Goal: Book appointment/travel/reservation

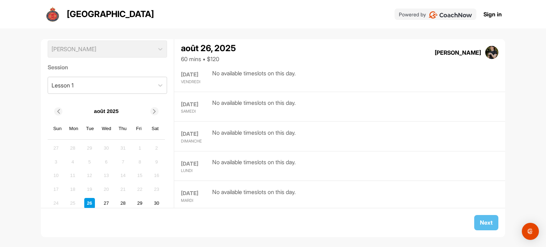
scroll to position [48, 0]
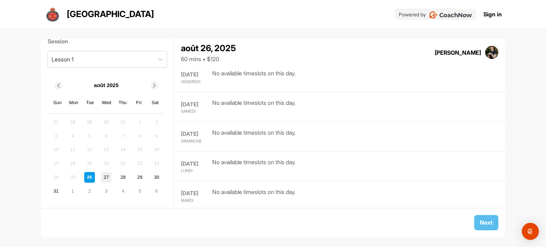
click at [108, 177] on div "27" at bounding box center [106, 177] width 11 height 11
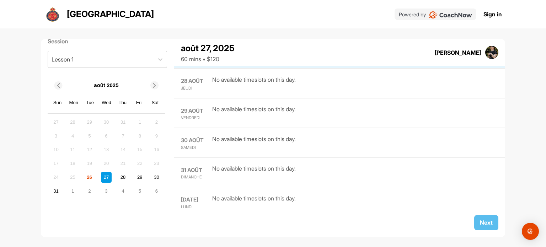
scroll to position [29, 0]
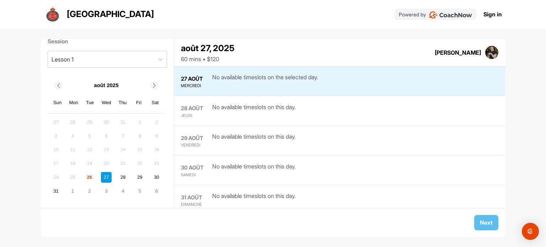
click at [350, 76] on div "27 AOÛT MERCREDI No available timeslots on the selected day." at bounding box center [339, 81] width 331 height 30
click at [153, 83] on icon at bounding box center [154, 85] width 5 height 5
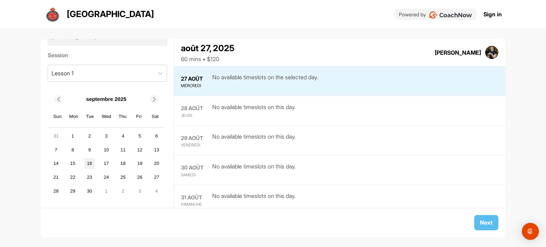
click at [89, 166] on div "16" at bounding box center [89, 163] width 11 height 11
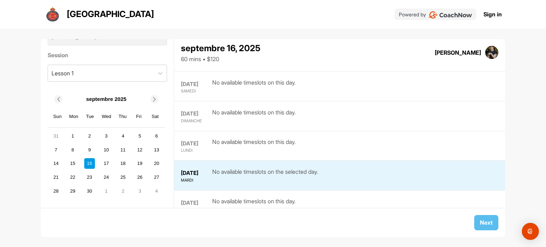
scroll to position [651, 0]
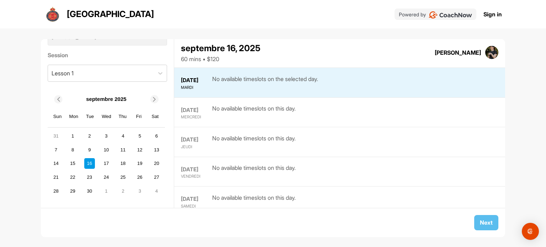
click at [151, 97] on span at bounding box center [154, 99] width 7 height 5
click at [123, 163] on div "13" at bounding box center [123, 163] width 11 height 11
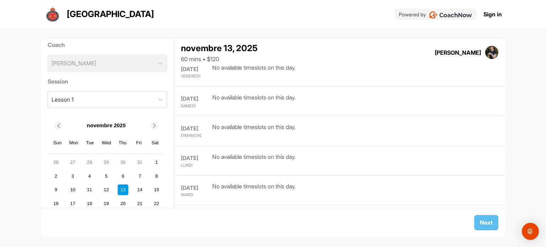
scroll to position [0, 0]
